Goal: Ask a question

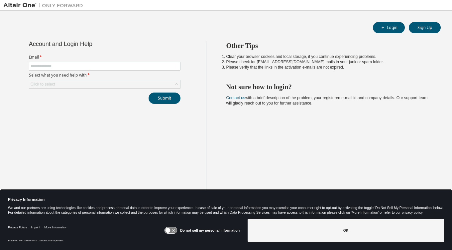
click at [177, 231] on icon at bounding box center [171, 230] width 12 height 6
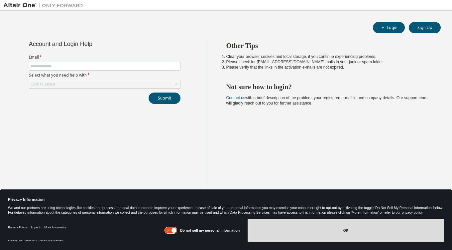
click at [333, 229] on button "OK" at bounding box center [346, 229] width 196 height 23
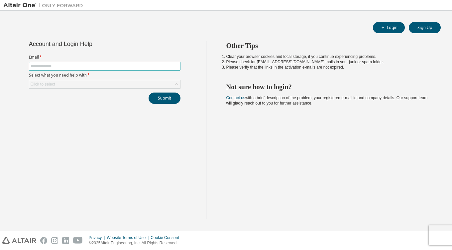
click at [73, 66] on input "text" at bounding box center [105, 65] width 148 height 5
type input "**********"
click at [168, 100] on button "Submit" at bounding box center [165, 97] width 32 height 11
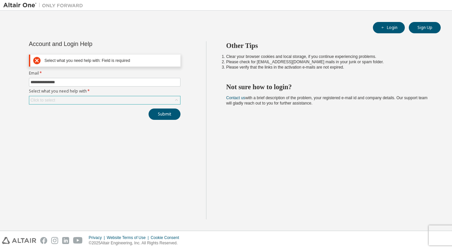
click at [129, 101] on div "Click to select" at bounding box center [104, 100] width 151 height 8
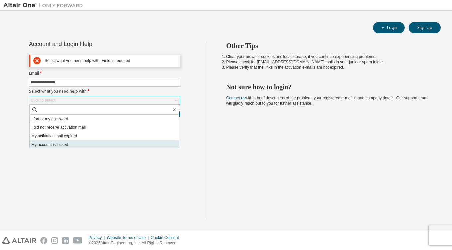
click at [112, 143] on li "My account is locked" at bounding box center [105, 144] width 150 height 9
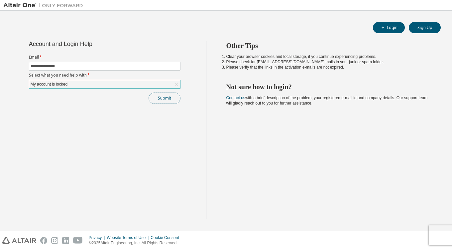
click at [163, 100] on button "Submit" at bounding box center [165, 97] width 32 height 11
